Goal: Browse casually: Explore the website without a specific task or goal

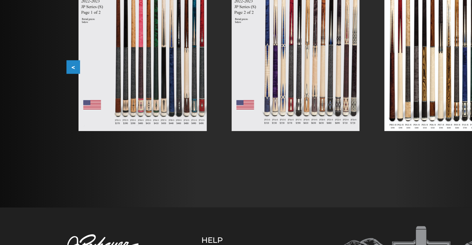
scroll to position [117, 0]
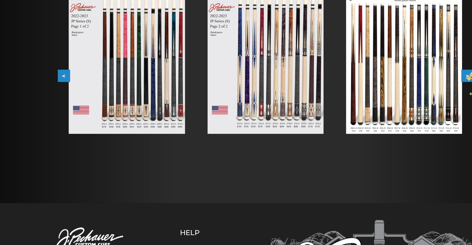
click at [412, 94] on button ">" at bounding box center [413, 95] width 11 height 11
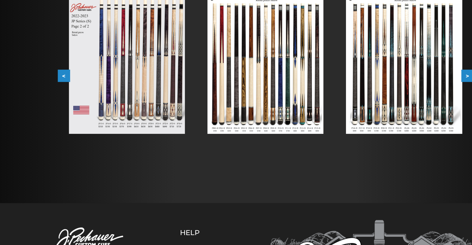
click at [413, 96] on button ">" at bounding box center [413, 95] width 11 height 11
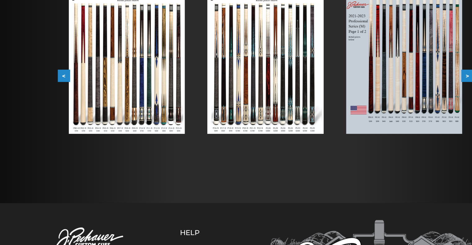
click at [416, 99] on button ">" at bounding box center [413, 95] width 11 height 11
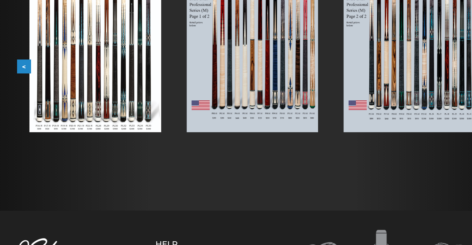
scroll to position [116, 0]
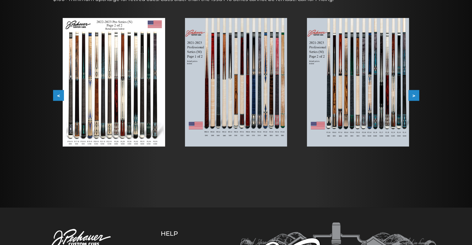
click at [413, 92] on button ">" at bounding box center [413, 95] width 11 height 11
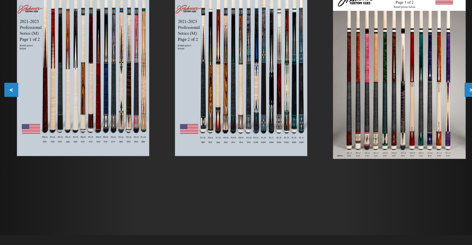
click at [411, 95] on button ">" at bounding box center [413, 95] width 11 height 11
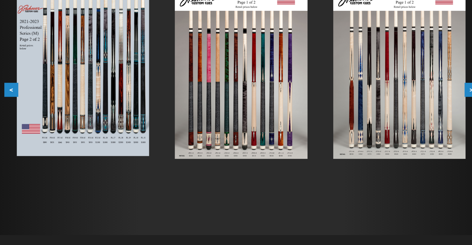
click at [413, 96] on button ">" at bounding box center [413, 95] width 11 height 11
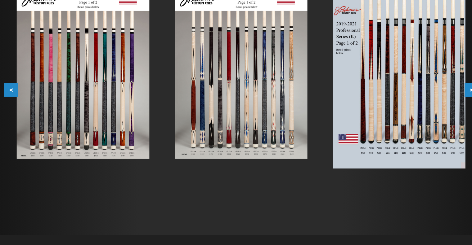
click at [412, 94] on button ">" at bounding box center [413, 95] width 11 height 11
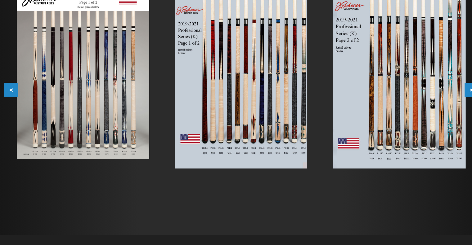
click at [412, 94] on button ">" at bounding box center [413, 95] width 11 height 11
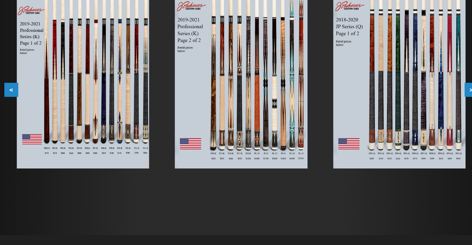
click at [412, 94] on button ">" at bounding box center [413, 95] width 11 height 11
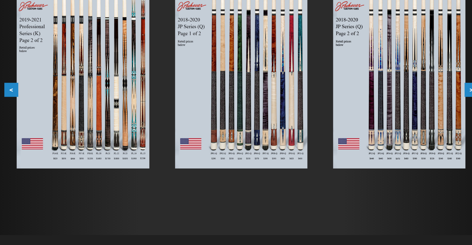
click at [412, 94] on button ">" at bounding box center [413, 95] width 11 height 11
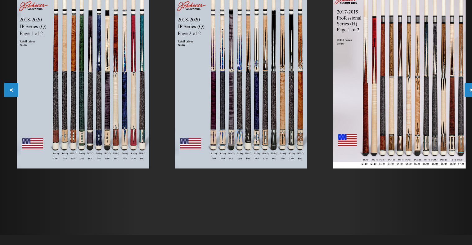
click at [413, 97] on button ">" at bounding box center [413, 95] width 11 height 11
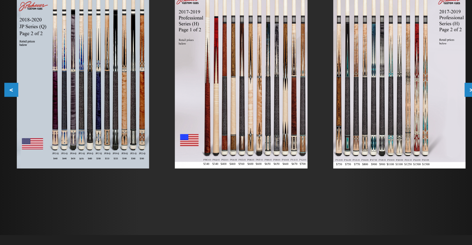
click at [413, 97] on button ">" at bounding box center [413, 95] width 11 height 11
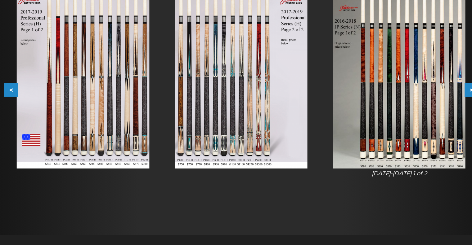
click at [413, 97] on button ">" at bounding box center [413, 95] width 11 height 11
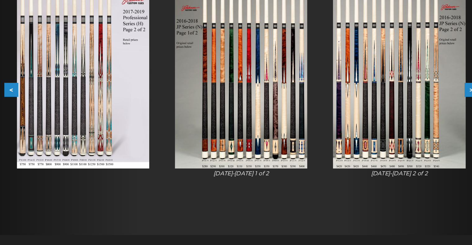
click at [413, 97] on button ">" at bounding box center [413, 95] width 11 height 11
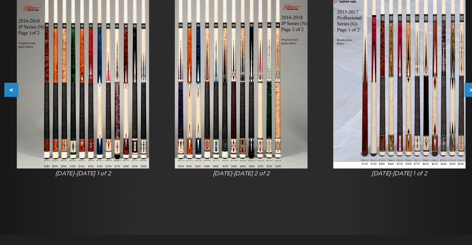
click at [413, 97] on button ">" at bounding box center [413, 95] width 11 height 11
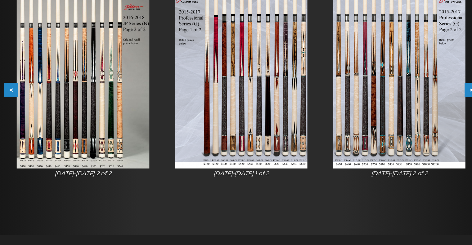
click at [413, 97] on button ">" at bounding box center [413, 95] width 11 height 11
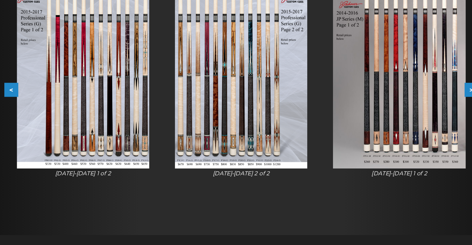
click at [413, 97] on button ">" at bounding box center [413, 95] width 11 height 11
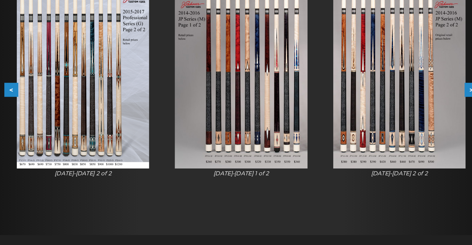
click at [413, 97] on button ">" at bounding box center [413, 95] width 11 height 11
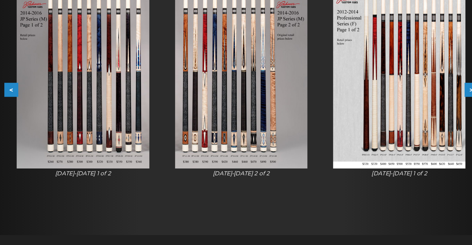
click at [413, 97] on button ">" at bounding box center [413, 95] width 11 height 11
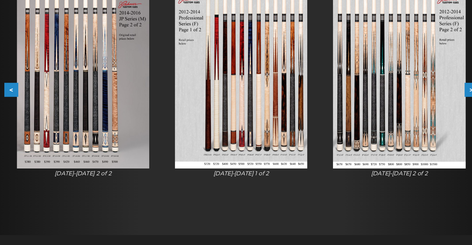
click at [411, 95] on button ">" at bounding box center [413, 95] width 11 height 11
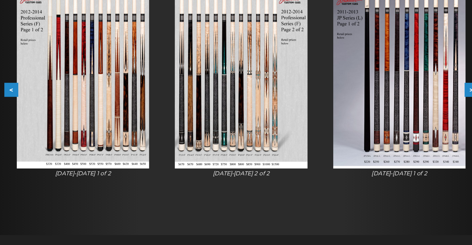
click at [411, 97] on button ">" at bounding box center [413, 95] width 11 height 11
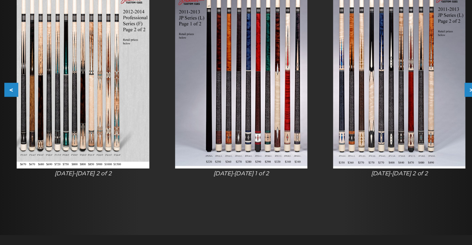
click at [56, 97] on button "<" at bounding box center [58, 95] width 11 height 11
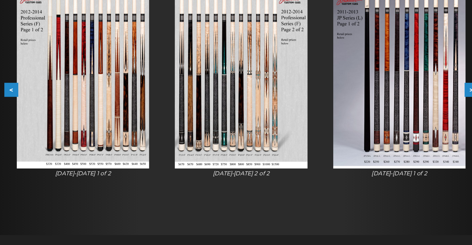
click at [411, 94] on button ">" at bounding box center [413, 95] width 11 height 11
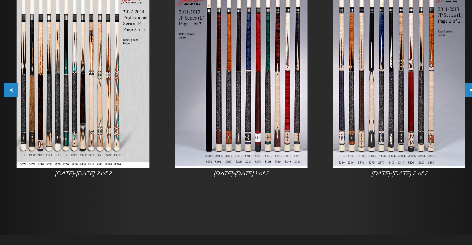
click at [411, 94] on button ">" at bounding box center [413, 95] width 11 height 11
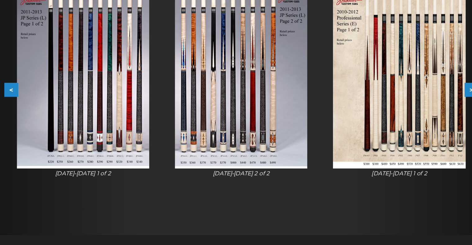
click at [411, 94] on button ">" at bounding box center [413, 95] width 11 height 11
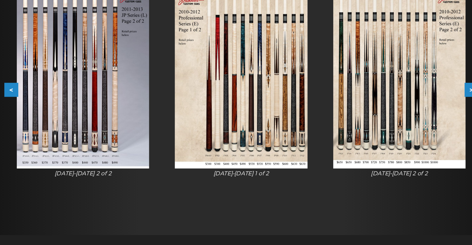
click at [411, 94] on button ">" at bounding box center [413, 95] width 11 height 11
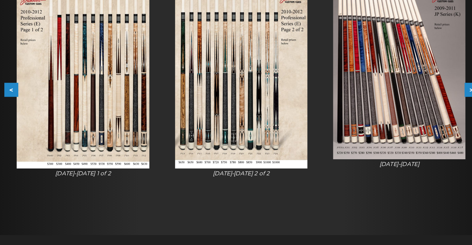
click at [411, 94] on button ">" at bounding box center [413, 95] width 11 height 11
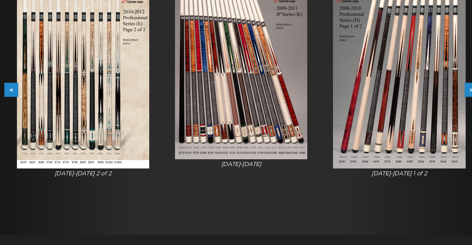
click at [411, 94] on button ">" at bounding box center [413, 95] width 11 height 11
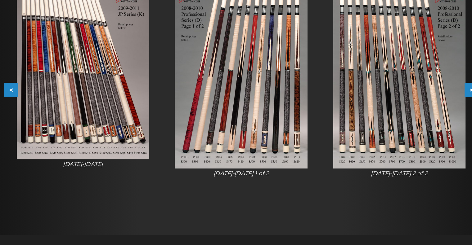
click at [411, 94] on button ">" at bounding box center [413, 95] width 11 height 11
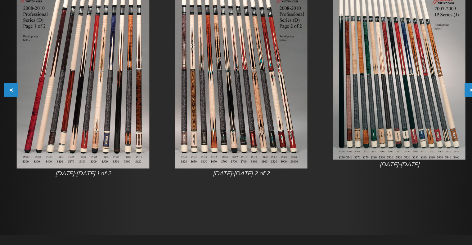
click at [411, 94] on button ">" at bounding box center [413, 95] width 11 height 11
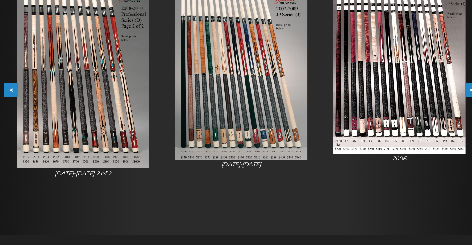
click at [411, 94] on button ">" at bounding box center [413, 95] width 11 height 11
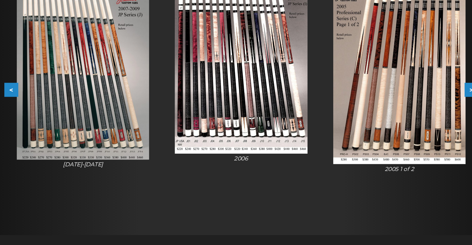
click at [411, 94] on button ">" at bounding box center [413, 95] width 11 height 11
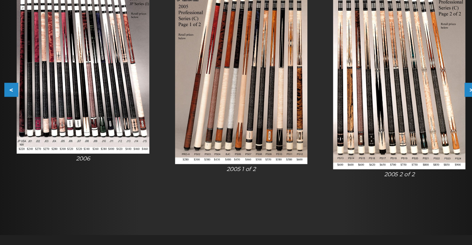
click at [411, 94] on button ">" at bounding box center [413, 95] width 11 height 11
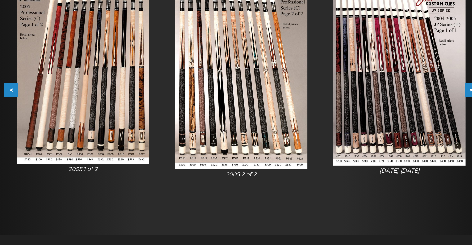
click at [411, 94] on button ">" at bounding box center [413, 95] width 11 height 11
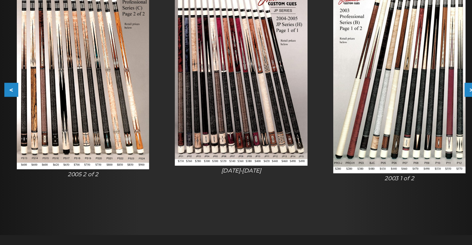
click at [411, 94] on button ">" at bounding box center [413, 95] width 11 height 11
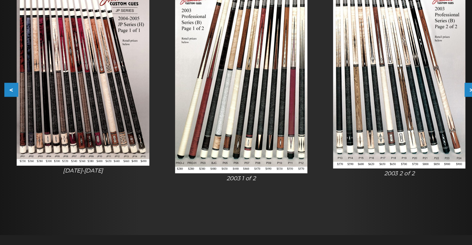
click at [411, 94] on button ">" at bounding box center [413, 95] width 11 height 11
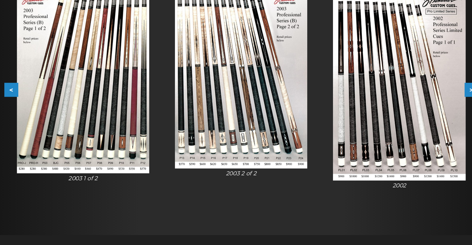
click at [410, 94] on button ">" at bounding box center [413, 95] width 11 height 11
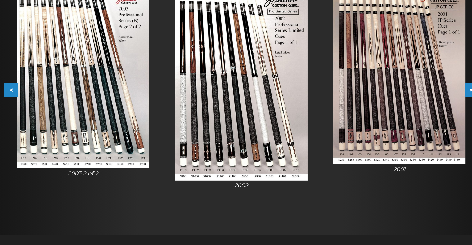
click at [409, 95] on button ">" at bounding box center [413, 95] width 11 height 11
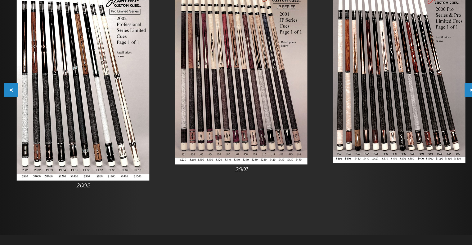
click at [409, 95] on button ">" at bounding box center [413, 95] width 11 height 11
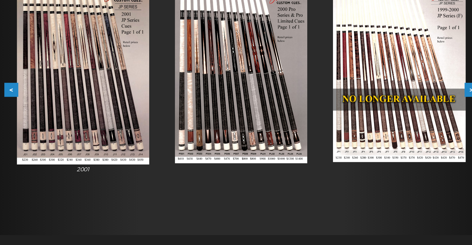
click at [409, 95] on button ">" at bounding box center [413, 95] width 11 height 11
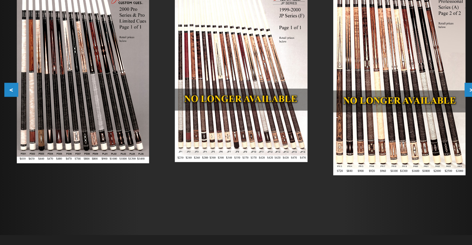
click at [410, 96] on button ">" at bounding box center [413, 95] width 11 height 11
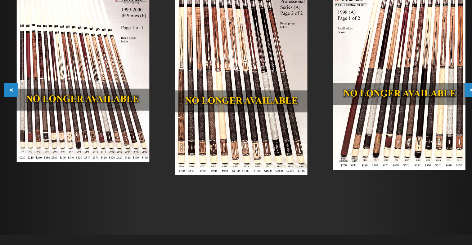
click at [410, 96] on button ">" at bounding box center [413, 95] width 11 height 11
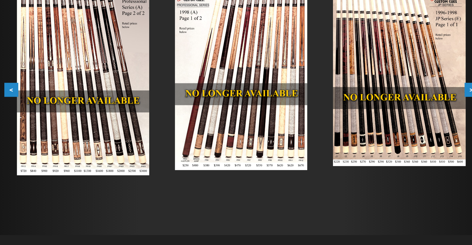
click at [410, 96] on button ">" at bounding box center [413, 95] width 11 height 11
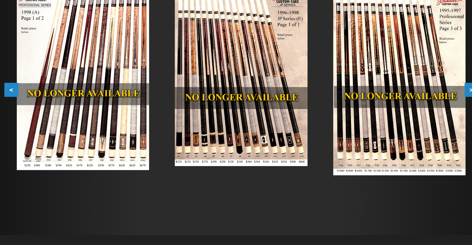
click at [410, 96] on button ">" at bounding box center [413, 95] width 11 height 11
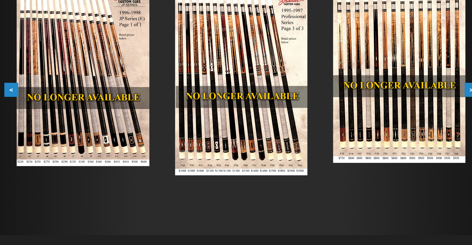
click at [410, 96] on button ">" at bounding box center [413, 95] width 11 height 11
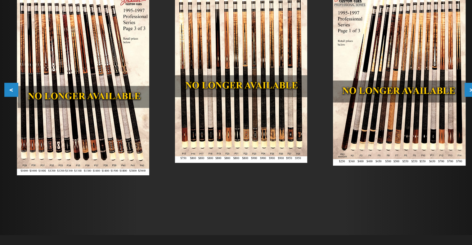
click at [410, 96] on button ">" at bounding box center [413, 95] width 11 height 11
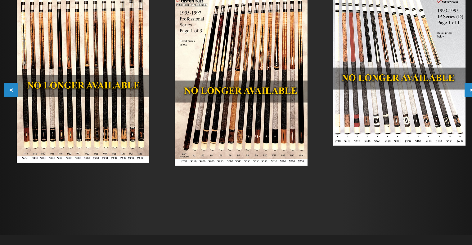
click at [410, 96] on button ">" at bounding box center [413, 95] width 11 height 11
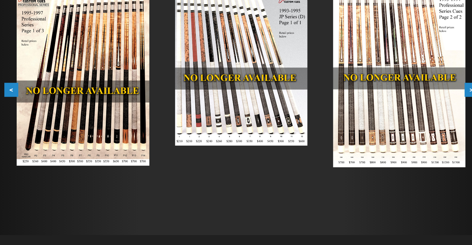
click at [410, 96] on button ">" at bounding box center [413, 95] width 11 height 11
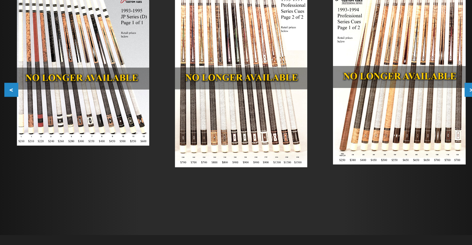
click at [411, 94] on button ">" at bounding box center [413, 95] width 11 height 11
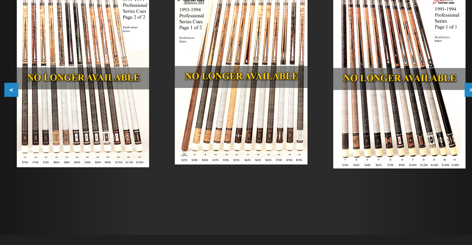
click at [337, 118] on img at bounding box center [358, 87] width 102 height 138
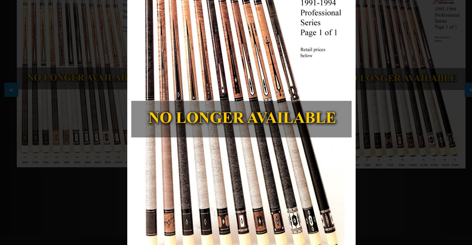
click at [355, 114] on div "Image 53 of 53" at bounding box center [236, 122] width 472 height 245
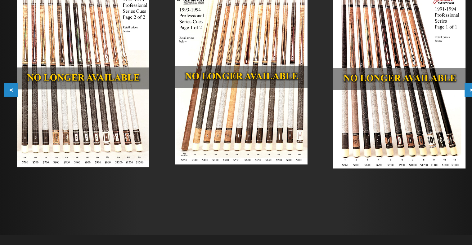
click at [409, 97] on button ">" at bounding box center [413, 95] width 11 height 11
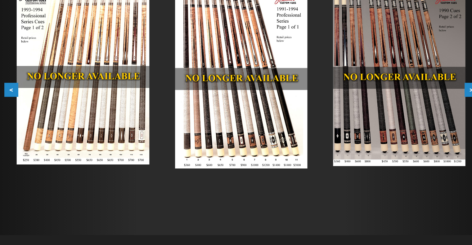
click at [409, 96] on button ">" at bounding box center [413, 95] width 11 height 11
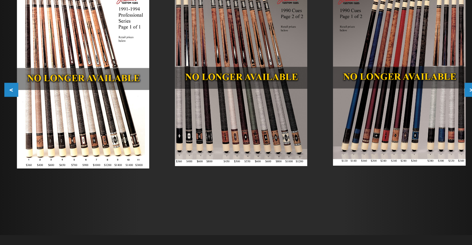
click at [409, 96] on button ">" at bounding box center [413, 95] width 11 height 11
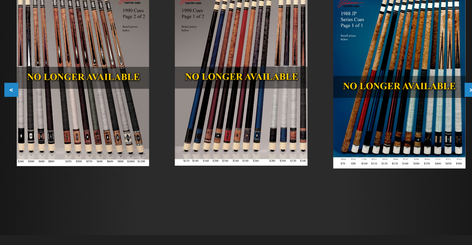
click at [409, 96] on button ">" at bounding box center [413, 95] width 11 height 11
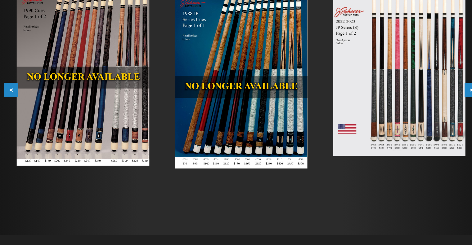
click at [409, 96] on button ">" at bounding box center [413, 95] width 11 height 11
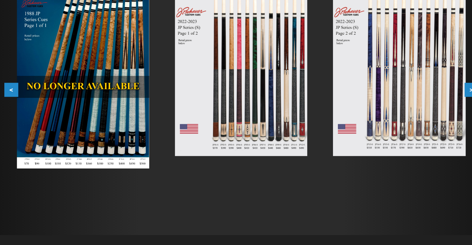
click at [409, 96] on button ">" at bounding box center [413, 95] width 11 height 11
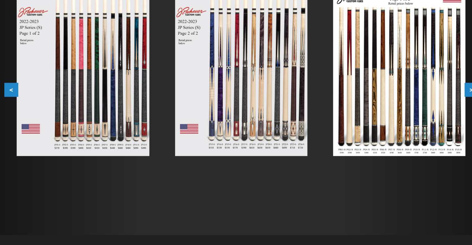
click at [409, 97] on button ">" at bounding box center [413, 95] width 11 height 11
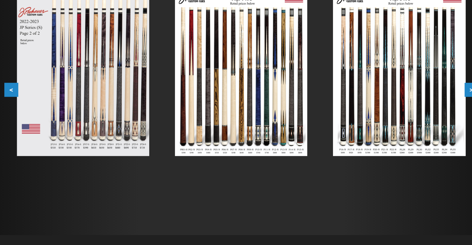
click at [409, 96] on button ">" at bounding box center [413, 95] width 11 height 11
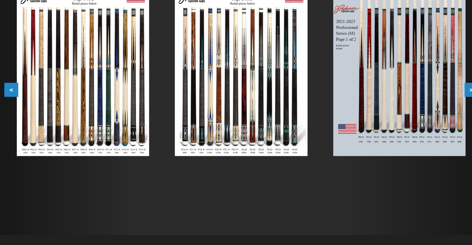
click at [412, 96] on button ">" at bounding box center [413, 95] width 11 height 11
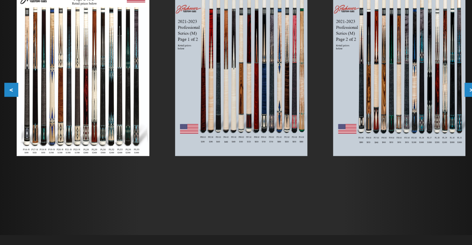
click at [411, 97] on button ">" at bounding box center [413, 95] width 11 height 11
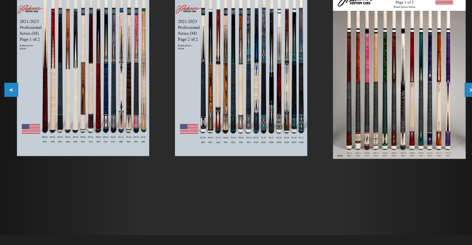
click at [411, 97] on button ">" at bounding box center [413, 95] width 11 height 11
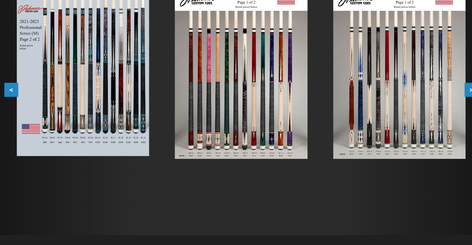
click at [411, 98] on button ">" at bounding box center [413, 95] width 11 height 11
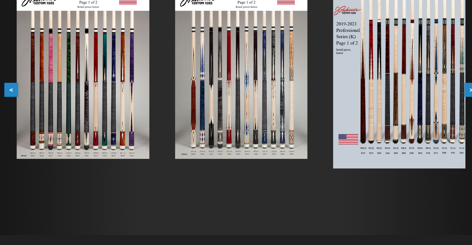
scroll to position [0, 0]
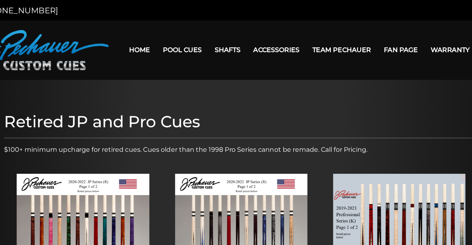
click at [335, 79] on div at bounding box center [236, 193] width 472 height 262
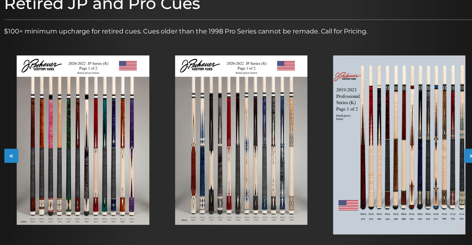
scroll to position [67, 0]
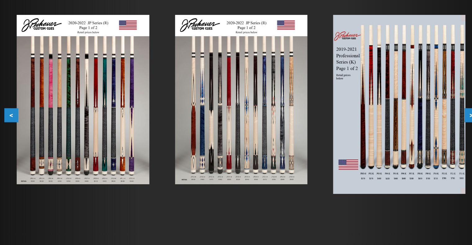
click at [411, 147] on button ">" at bounding box center [413, 145] width 11 height 11
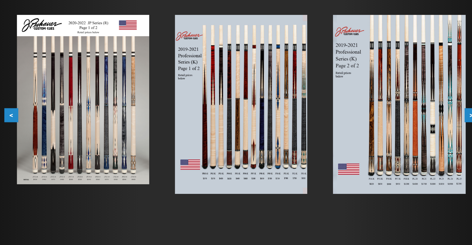
click at [411, 148] on button ">" at bounding box center [413, 145] width 11 height 11
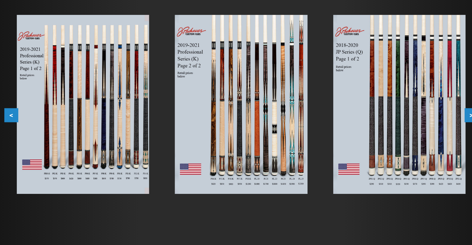
click at [411, 148] on button ">" at bounding box center [413, 145] width 11 height 11
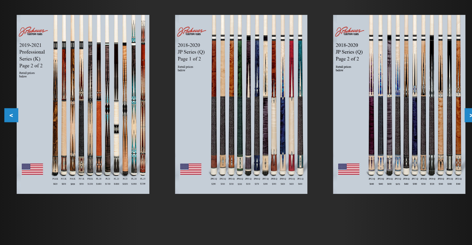
click at [411, 148] on button ">" at bounding box center [413, 145] width 11 height 11
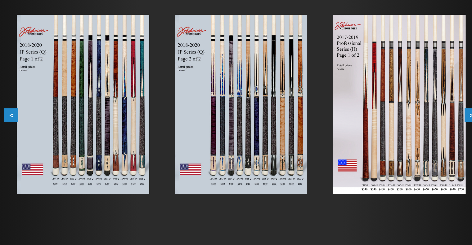
click at [411, 148] on button ">" at bounding box center [413, 145] width 11 height 11
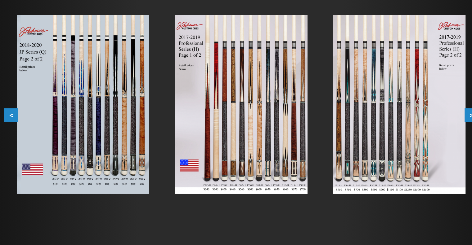
click at [411, 148] on button ">" at bounding box center [413, 145] width 11 height 11
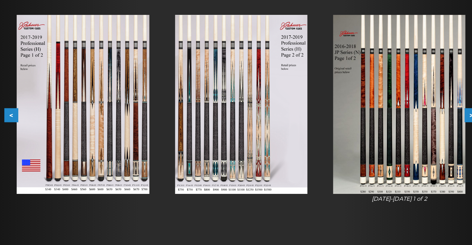
click at [411, 148] on button ">" at bounding box center [413, 145] width 11 height 11
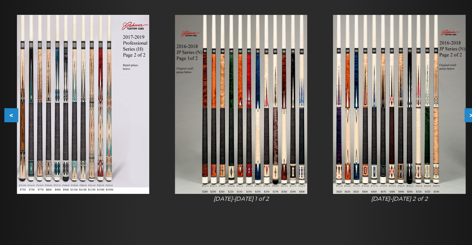
click at [411, 148] on button ">" at bounding box center [413, 145] width 11 height 11
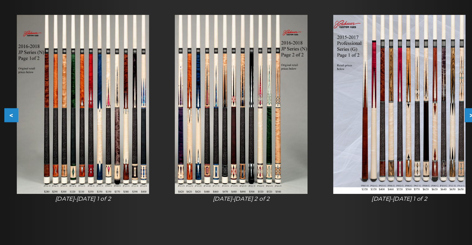
click at [411, 148] on button ">" at bounding box center [413, 145] width 11 height 11
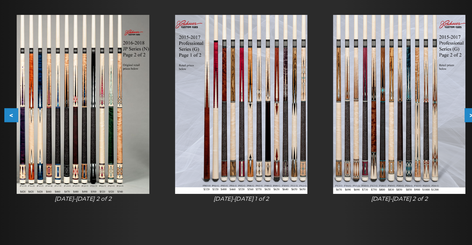
click at [411, 147] on button ">" at bounding box center [413, 145] width 11 height 11
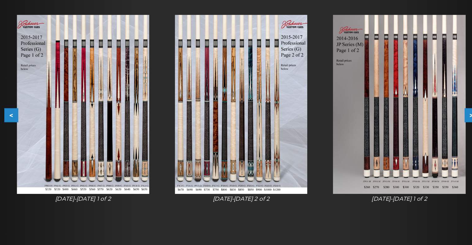
click at [411, 147] on button ">" at bounding box center [413, 145] width 11 height 11
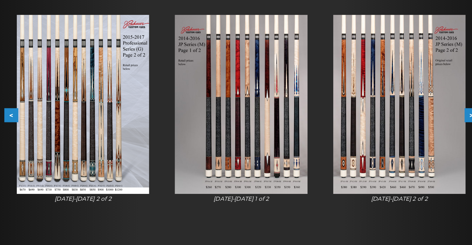
click at [411, 147] on button ">" at bounding box center [413, 145] width 11 height 11
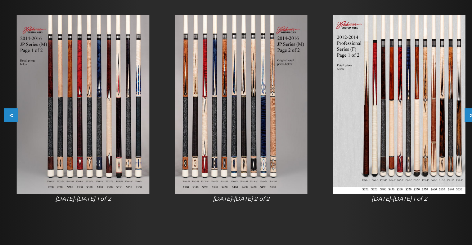
click at [411, 147] on button ">" at bounding box center [413, 145] width 11 height 11
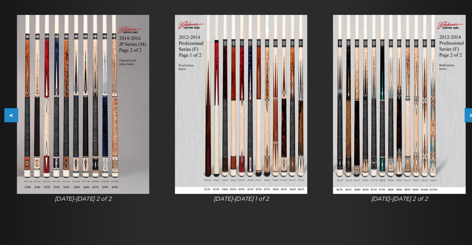
click at [411, 146] on button ">" at bounding box center [413, 145] width 11 height 11
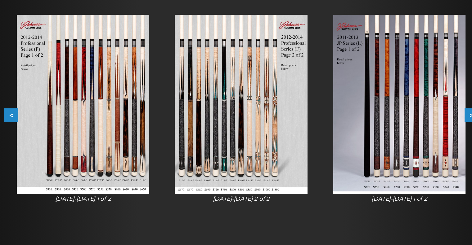
click at [411, 146] on button ">" at bounding box center [413, 145] width 11 height 11
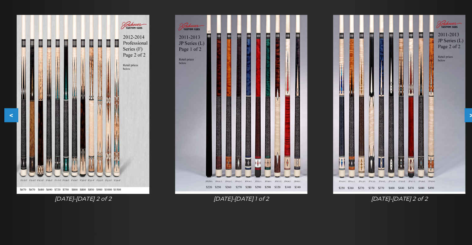
click at [411, 146] on button ">" at bounding box center [413, 145] width 11 height 11
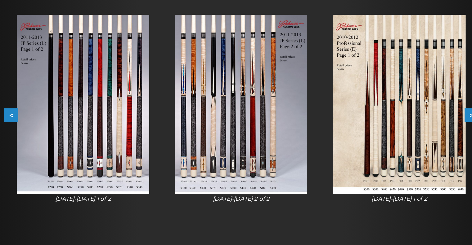
click at [411, 146] on button ">" at bounding box center [413, 145] width 11 height 11
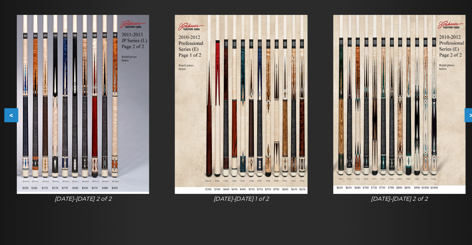
click at [410, 147] on button ">" at bounding box center [413, 145] width 11 height 11
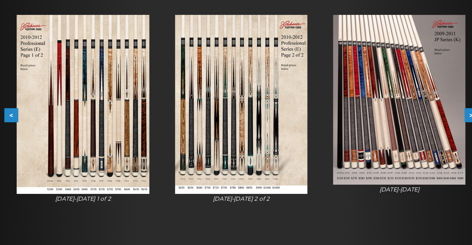
click at [410, 147] on button ">" at bounding box center [413, 145] width 11 height 11
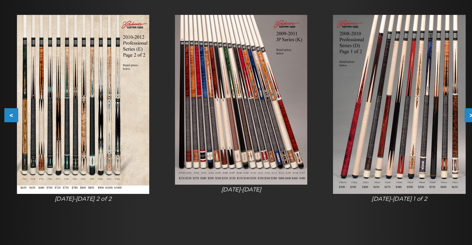
click at [410, 147] on button ">" at bounding box center [413, 145] width 11 height 11
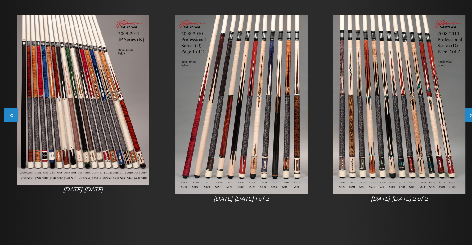
click at [410, 147] on button ">" at bounding box center [413, 145] width 11 height 11
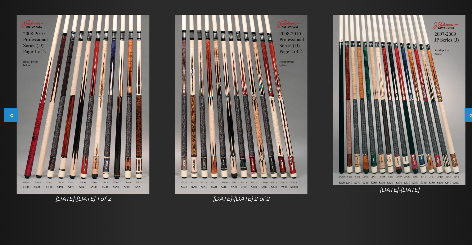
click at [411, 146] on button ">" at bounding box center [413, 145] width 11 height 11
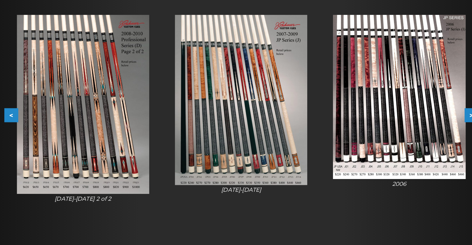
click at [411, 146] on button ">" at bounding box center [413, 145] width 11 height 11
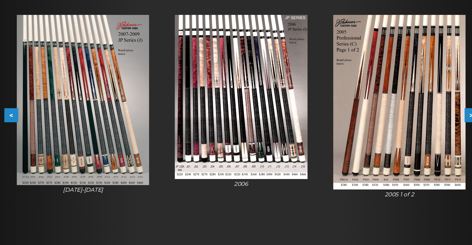
click at [411, 146] on button ">" at bounding box center [413, 145] width 11 height 11
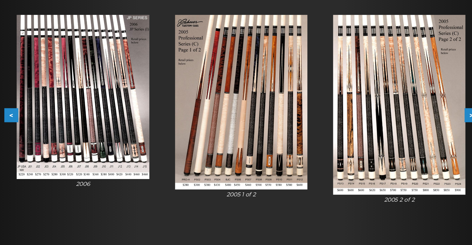
click at [411, 146] on button ">" at bounding box center [413, 145] width 11 height 11
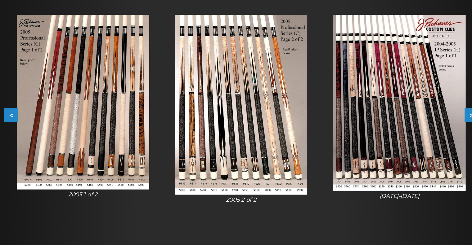
click at [411, 146] on button ">" at bounding box center [413, 145] width 11 height 11
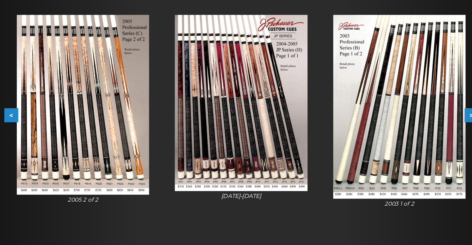
click at [411, 145] on button ">" at bounding box center [413, 145] width 11 height 11
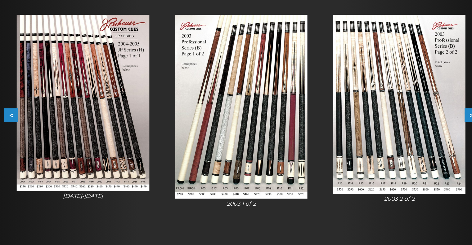
click at [411, 145] on button ">" at bounding box center [413, 145] width 11 height 11
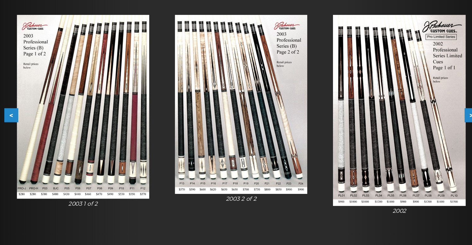
click at [411, 145] on button ">" at bounding box center [413, 145] width 11 height 11
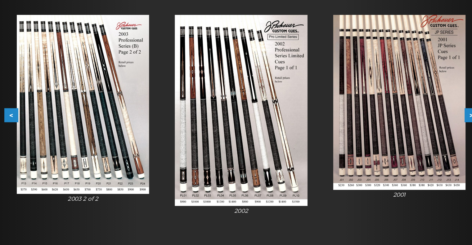
click at [411, 145] on button ">" at bounding box center [413, 145] width 11 height 11
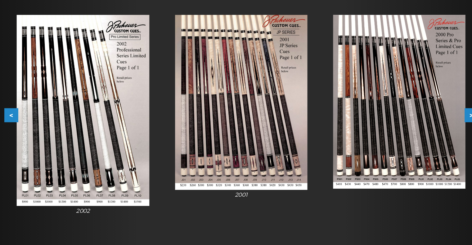
click at [411, 145] on button ">" at bounding box center [413, 145] width 11 height 11
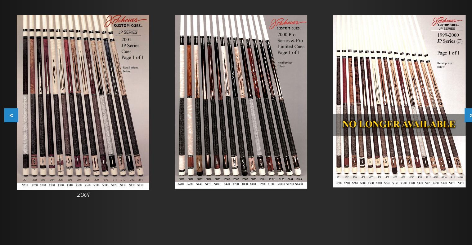
click at [411, 145] on button ">" at bounding box center [413, 145] width 11 height 11
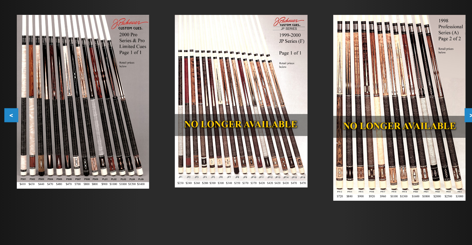
click at [411, 145] on button ">" at bounding box center [413, 145] width 11 height 11
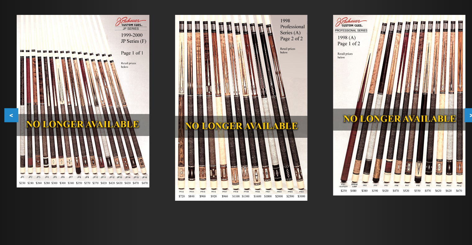
click at [411, 145] on button ">" at bounding box center [413, 145] width 11 height 11
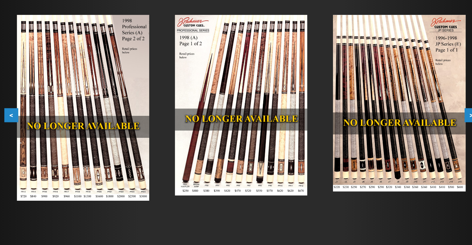
click at [411, 145] on button ">" at bounding box center [413, 145] width 11 height 11
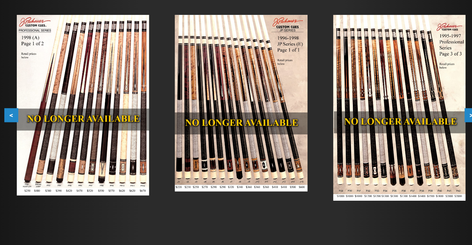
click at [411, 145] on button ">" at bounding box center [413, 145] width 11 height 11
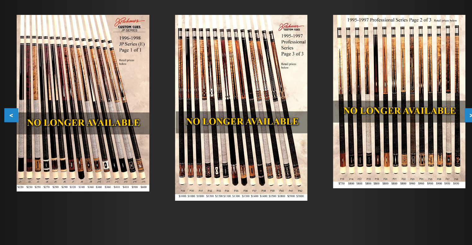
click at [411, 145] on button ">" at bounding box center [413, 145] width 11 height 11
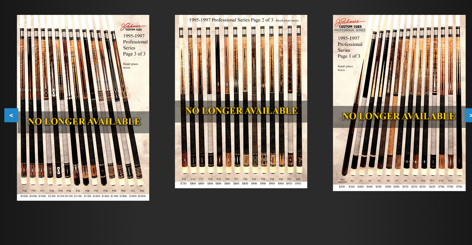
click at [411, 145] on button ">" at bounding box center [413, 145] width 11 height 11
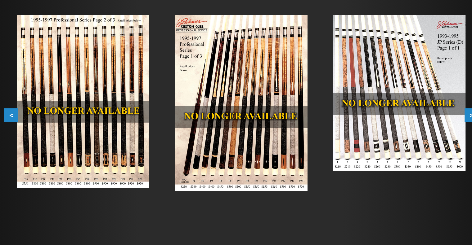
click at [411, 145] on button ">" at bounding box center [413, 145] width 11 height 11
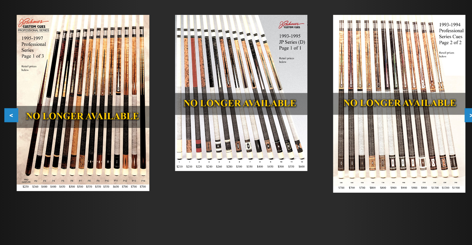
click at [411, 145] on button ">" at bounding box center [413, 145] width 11 height 11
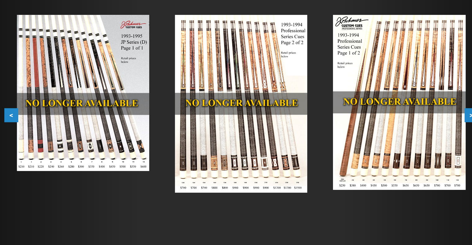
click at [411, 145] on button ">" at bounding box center [413, 145] width 11 height 11
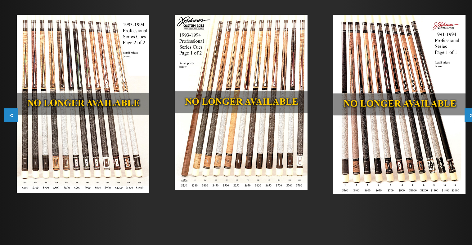
click at [411, 146] on button ">" at bounding box center [413, 145] width 11 height 11
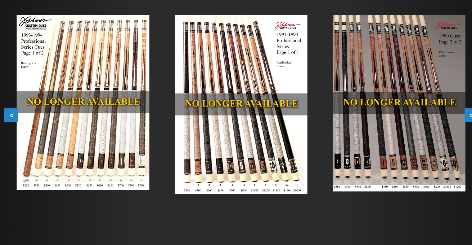
click at [411, 146] on button ">" at bounding box center [413, 145] width 11 height 11
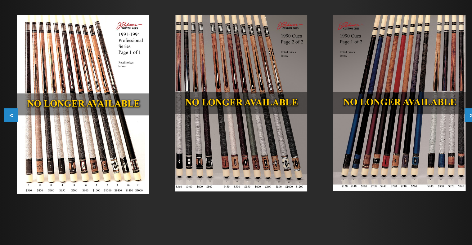
click at [411, 146] on button ">" at bounding box center [413, 145] width 11 height 11
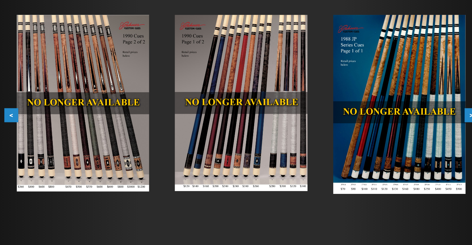
click at [411, 146] on button ">" at bounding box center [413, 145] width 11 height 11
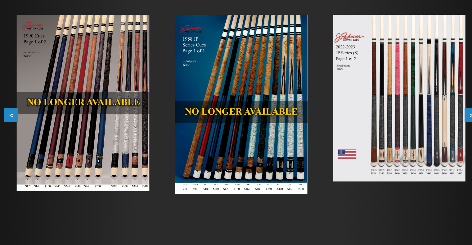
click at [411, 146] on button ">" at bounding box center [413, 145] width 11 height 11
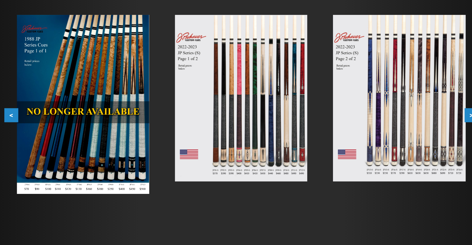
click at [411, 146] on button ">" at bounding box center [413, 145] width 11 height 11
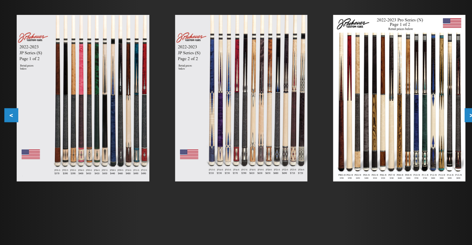
click at [411, 146] on button ">" at bounding box center [413, 145] width 11 height 11
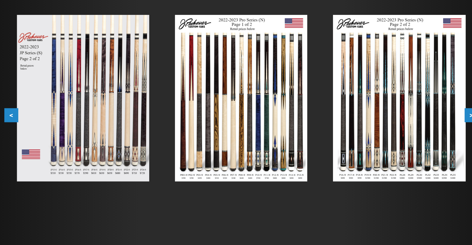
click at [410, 147] on button ">" at bounding box center [413, 145] width 11 height 11
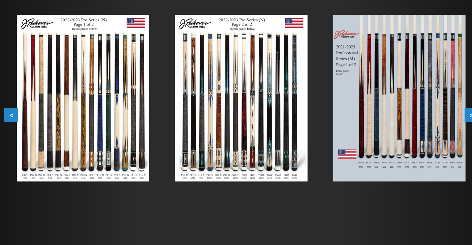
click at [410, 147] on button ">" at bounding box center [413, 145] width 11 height 11
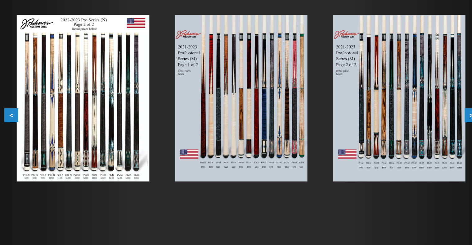
click at [411, 146] on button ">" at bounding box center [413, 145] width 11 height 11
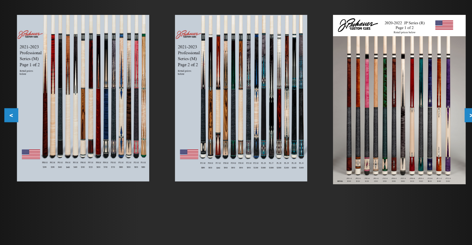
click at [411, 146] on button ">" at bounding box center [413, 145] width 11 height 11
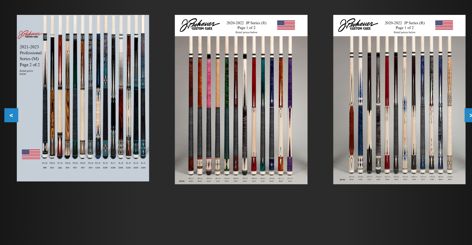
click at [411, 146] on button ">" at bounding box center [413, 145] width 11 height 11
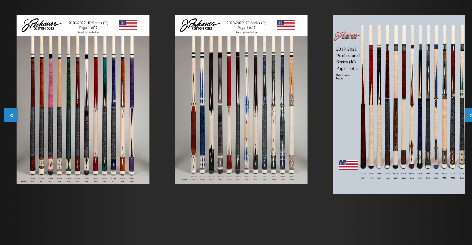
click at [411, 146] on button ">" at bounding box center [413, 145] width 11 height 11
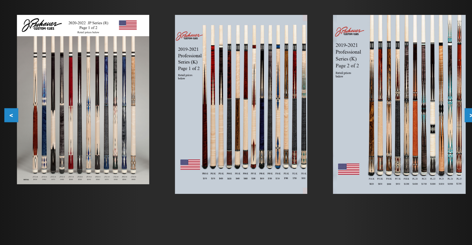
click at [411, 146] on button ">" at bounding box center [413, 145] width 11 height 11
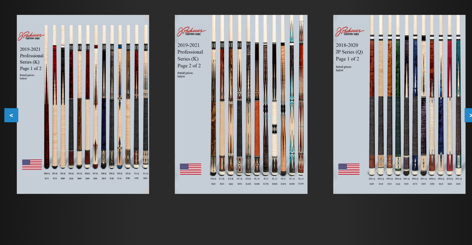
click at [411, 146] on button ">" at bounding box center [413, 145] width 11 height 11
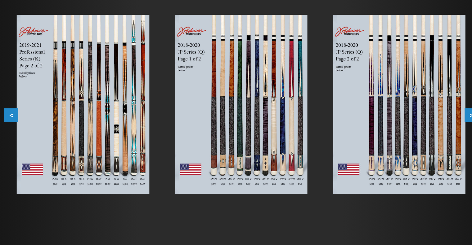
click at [411, 147] on button ">" at bounding box center [413, 145] width 11 height 11
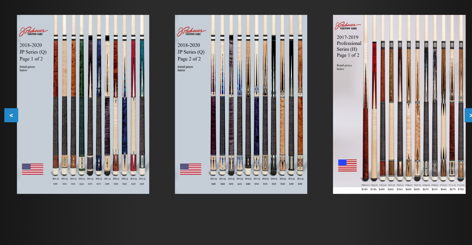
click at [411, 147] on button ">" at bounding box center [413, 145] width 11 height 11
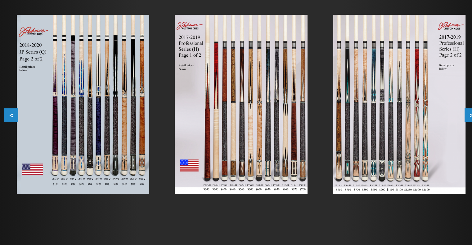
click at [411, 147] on button ">" at bounding box center [413, 145] width 11 height 11
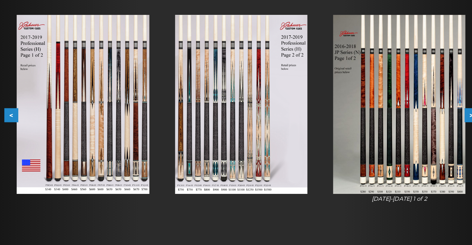
click at [411, 147] on button ">" at bounding box center [413, 145] width 11 height 11
